Goal: Navigation & Orientation: Find specific page/section

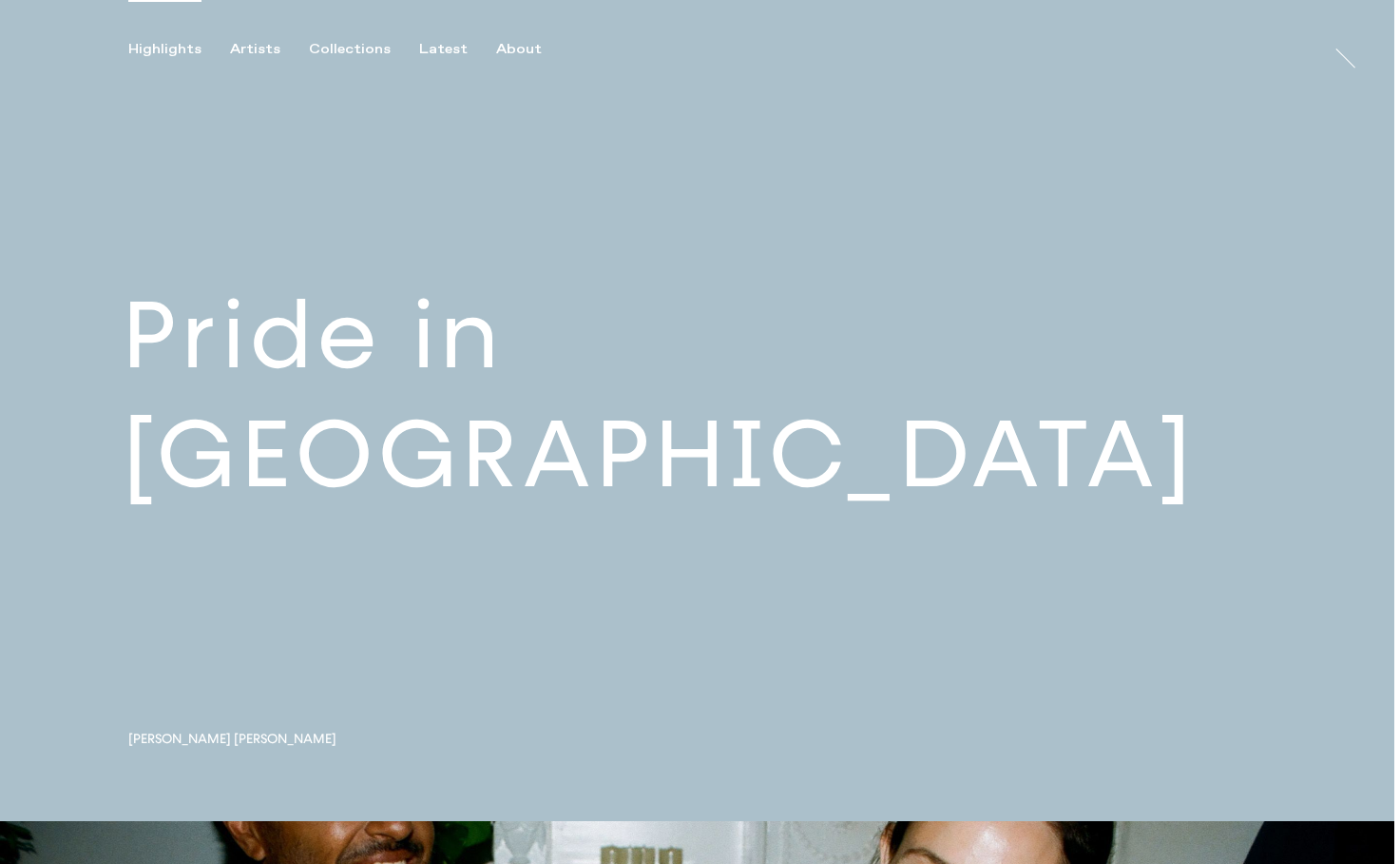
click at [488, 434] on link at bounding box center [698, 410] width 1395 height 821
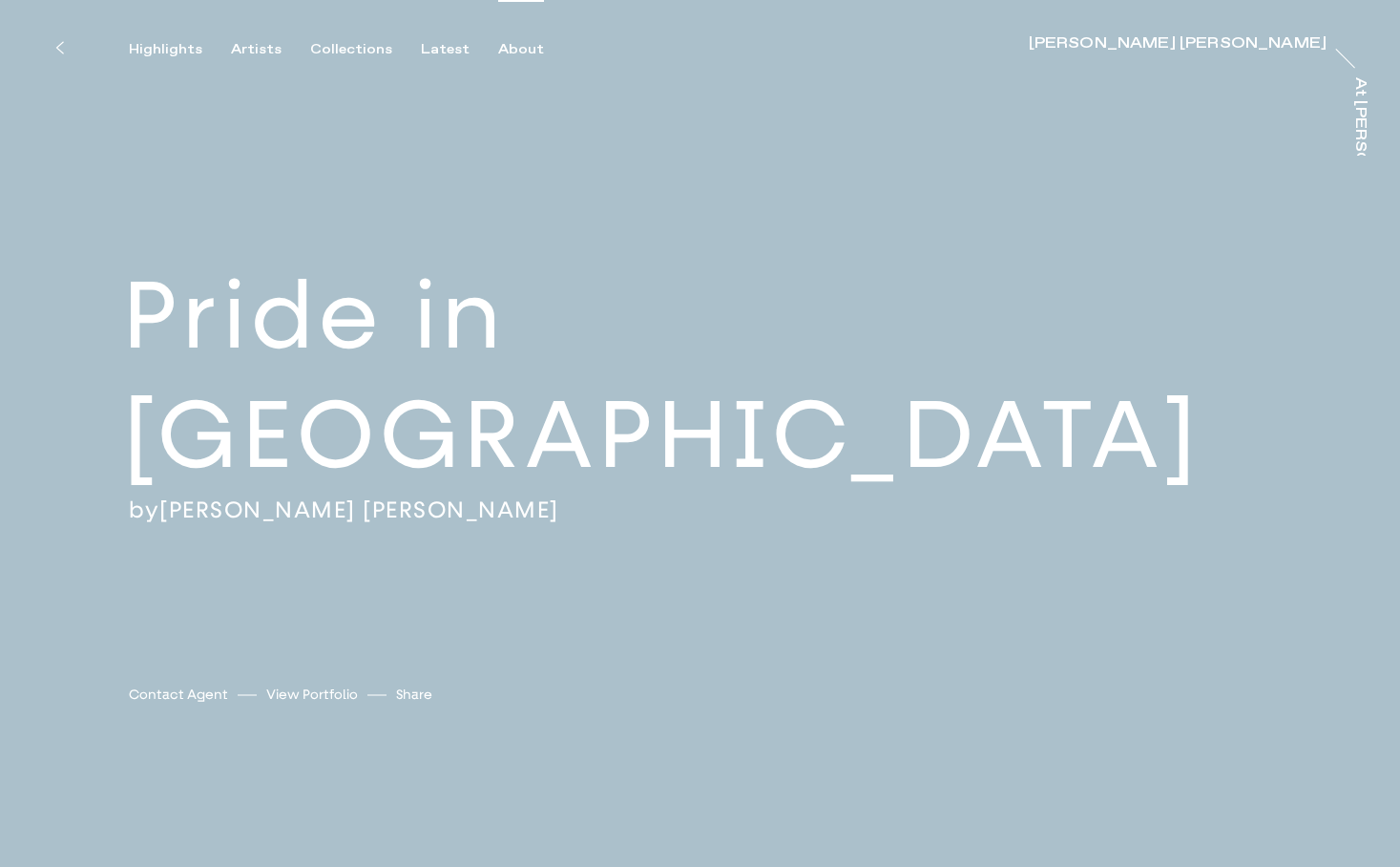
click at [510, 44] on div "About" at bounding box center [521, 50] width 46 height 18
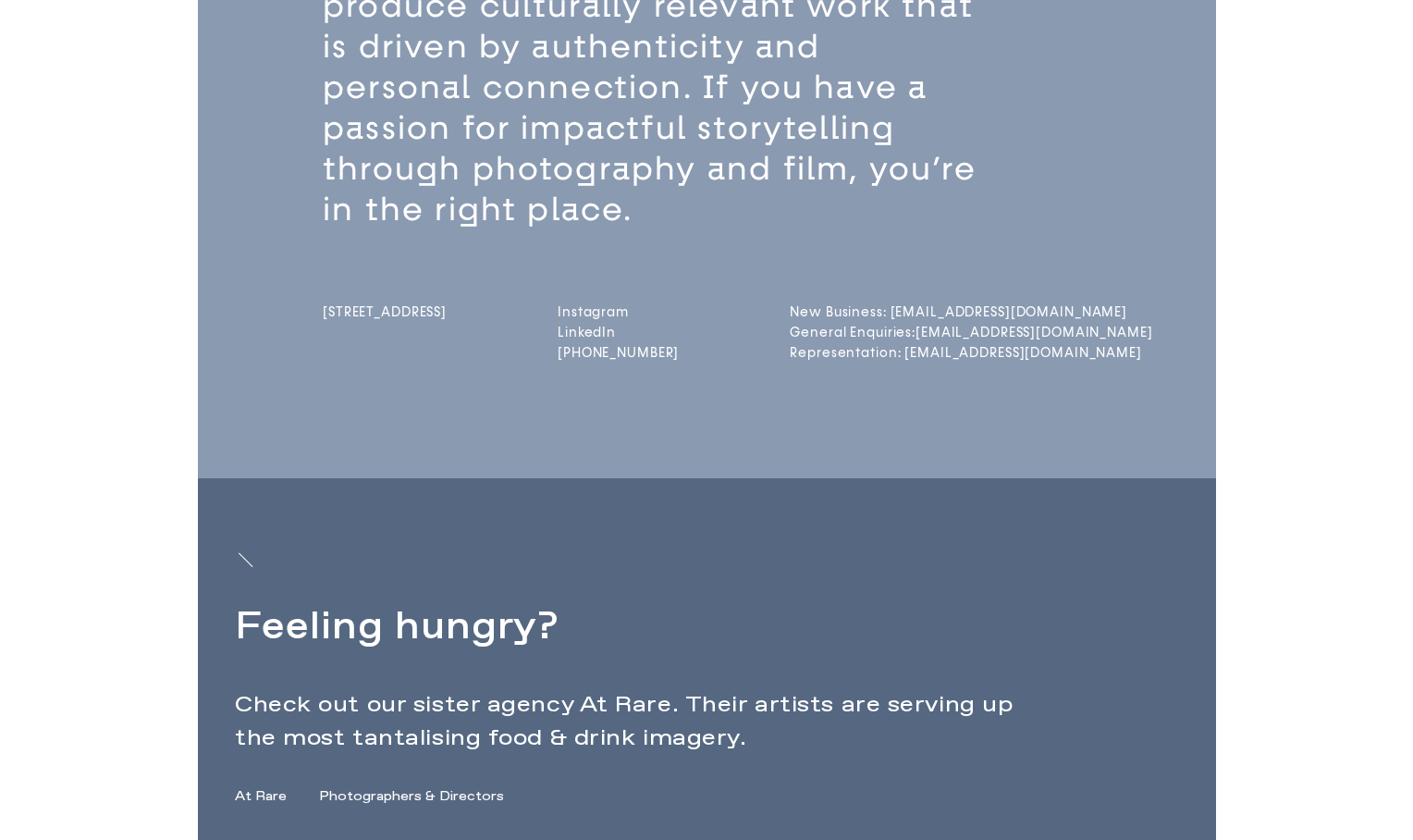
scroll to position [429, 0]
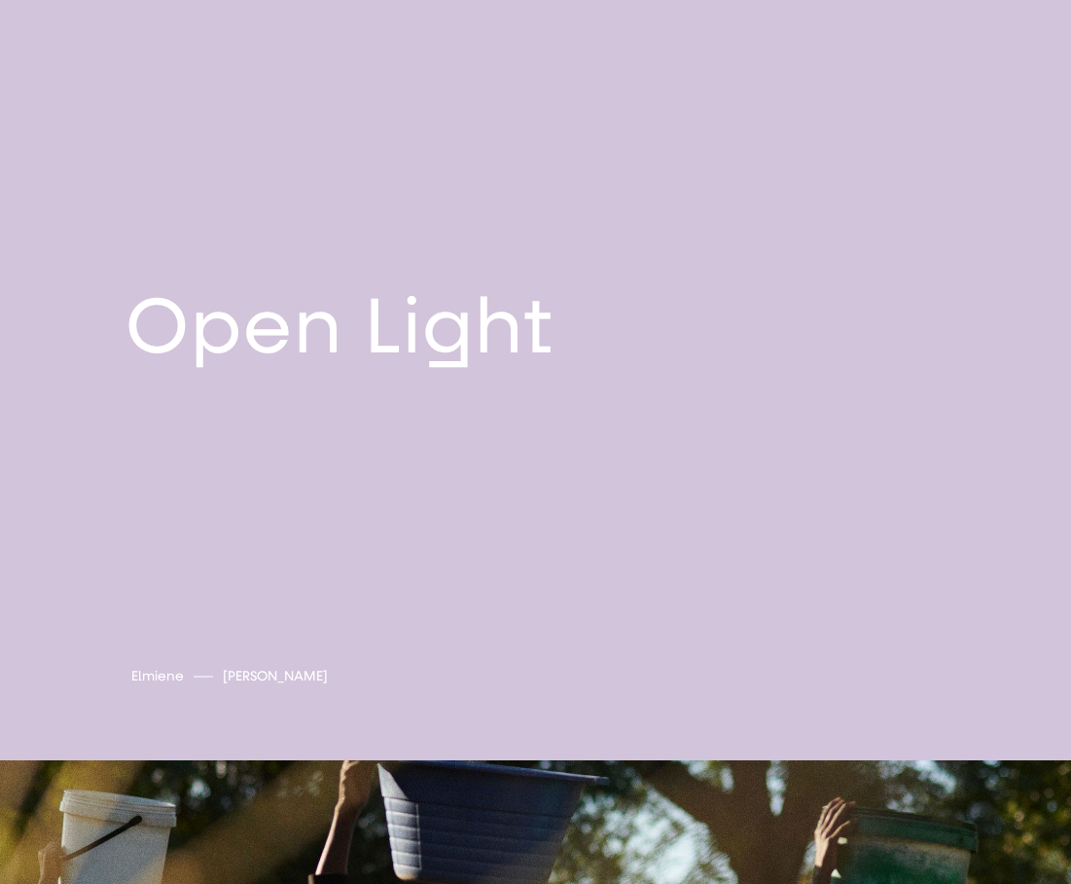
scroll to position [5129, 0]
